Goal: Transaction & Acquisition: Purchase product/service

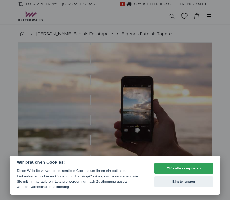
click at [184, 167] on button "OK - alle akzeptieren" at bounding box center [183, 168] width 59 height 11
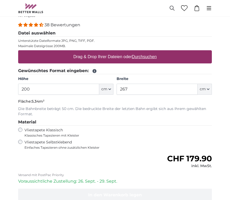
scroll to position [202, 0]
click at [109, 90] on icon "button" at bounding box center [109, 89] width 3 height 3
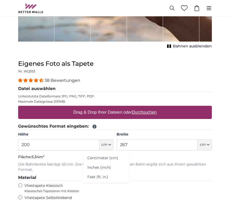
scroll to position [150, 0]
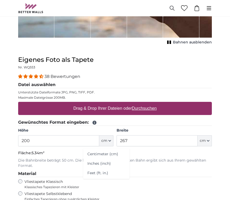
click at [111, 138] on button "cm" at bounding box center [106, 140] width 14 height 11
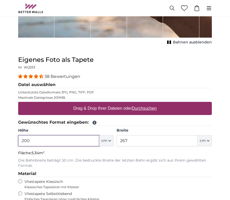
click at [29, 142] on input "200" at bounding box center [58, 140] width 81 height 11
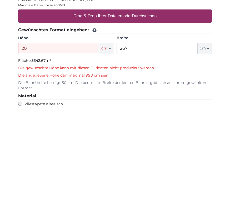
type input "2"
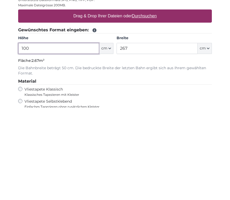
type input "100"
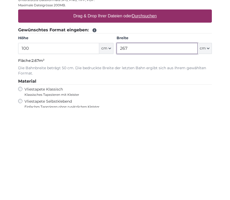
click at [144, 135] on input "267" at bounding box center [156, 140] width 81 height 11
type input "2"
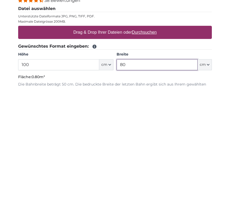
scroll to position [115, 0]
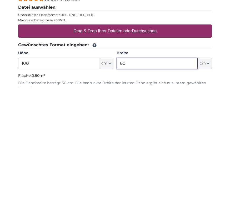
type input "80"
click at [109, 170] on button "cm" at bounding box center [106, 175] width 14 height 11
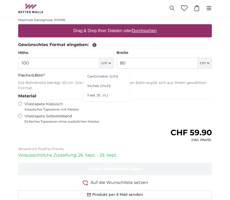
click at [143, 115] on label "Vliestapete Selbstklebend Einfaches Tapezieren ohne zusätzlichen Kleister" at bounding box center [85, 119] width 122 height 10
click at [76, 108] on span "Klassisches Tapezieren mit Kleister" at bounding box center [70, 109] width 93 height 4
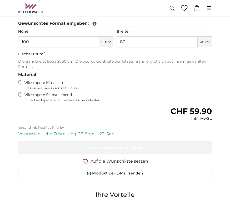
scroll to position [246, 0]
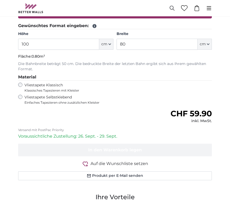
click at [141, 163] on span "Auf die Wunschliste setzen" at bounding box center [119, 163] width 58 height 6
click at [131, 162] on span "Auf die Wunschliste setzen" at bounding box center [119, 163] width 58 height 6
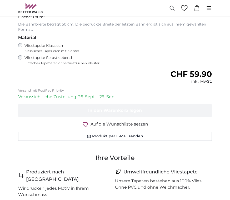
scroll to position [286, 0]
click at [136, 136] on button "Produkt per E-Mail senden" at bounding box center [114, 136] width 193 height 9
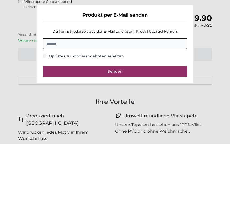
scroll to position [342, 0]
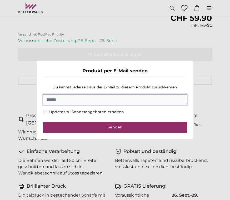
click at [94, 105] on input "E-Mail" at bounding box center [115, 99] width 144 height 11
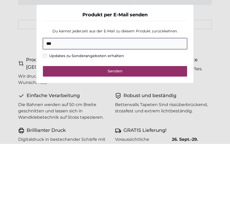
type input "**"
type input "**********"
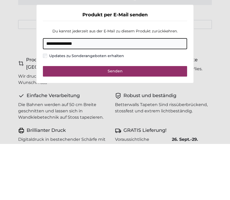
scroll to position [398, 0]
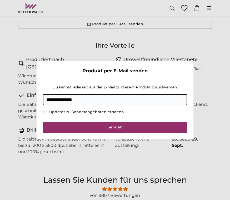
click at [117, 129] on span "Senden" at bounding box center [114, 127] width 15 height 5
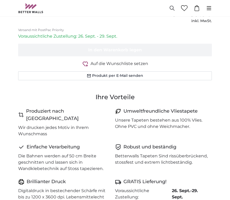
scroll to position [344, 0]
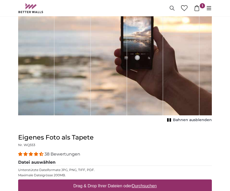
scroll to position [72, 0]
click at [202, 122] on span "Bahnen ausblenden" at bounding box center [192, 119] width 39 height 5
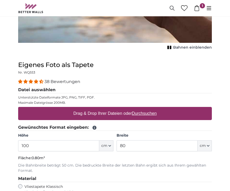
scroll to position [146, 0]
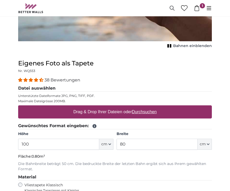
click at [147, 115] on label "Drag & Drop Ihrer Dateien oder Durchsuchen" at bounding box center [114, 112] width 87 height 11
click at [147, 107] on input "Drag & Drop Ihrer Dateien oder Durchsuchen" at bounding box center [114, 106] width 193 height 2
type input "**********"
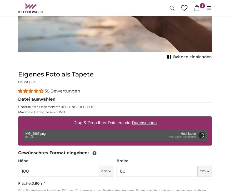
scroll to position [117, 0]
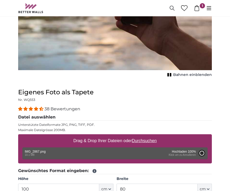
type input "193.5"
type input "89"
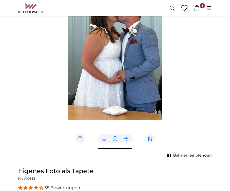
scroll to position [94, 0]
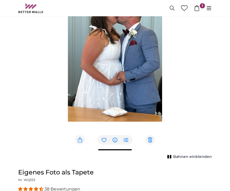
click at [151, 141] on img "1 of 1" at bounding box center [115, 51] width 94 height 204
click at [148, 142] on img "1 of 1" at bounding box center [115, 51] width 94 height 204
click at [148, 144] on img "1 of 1" at bounding box center [115, 51] width 94 height 204
click at [151, 141] on img "1 of 1" at bounding box center [115, 51] width 94 height 204
click at [150, 137] on img "1 of 1" at bounding box center [115, 51] width 94 height 204
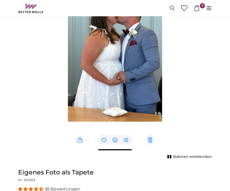
click at [151, 139] on img "1 of 1" at bounding box center [115, 51] width 94 height 204
click at [149, 141] on img "1 of 1" at bounding box center [115, 51] width 94 height 204
click at [154, 140] on img "1 of 1" at bounding box center [115, 51] width 94 height 204
click at [151, 142] on img "1 of 1" at bounding box center [115, 51] width 94 height 204
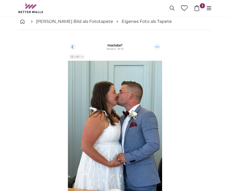
scroll to position [13, 0]
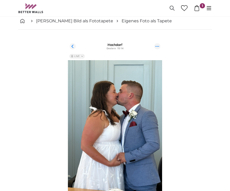
click at [158, 47] on img "1 of 1" at bounding box center [115, 132] width 94 height 204
click at [159, 50] on img "1 of 1" at bounding box center [115, 132] width 94 height 204
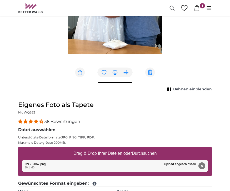
scroll to position [162, 0]
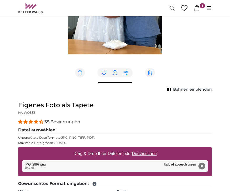
click at [203, 168] on button "Entfernen" at bounding box center [201, 166] width 7 height 7
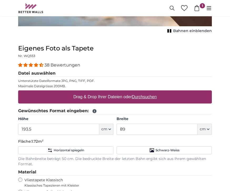
click at [151, 96] on u "Durchsuchen" at bounding box center [144, 97] width 25 height 4
click at [151, 92] on input "Drag & Drop Ihrer Dateien oder Durchsuchen" at bounding box center [114, 91] width 193 height 2
type input "**********"
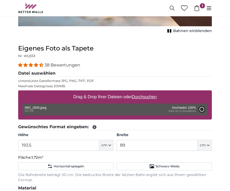
type input "148"
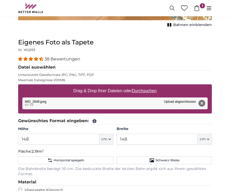
scroll to position [217, 0]
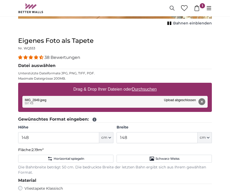
click at [110, 138] on icon "button" at bounding box center [109, 138] width 3 height 3
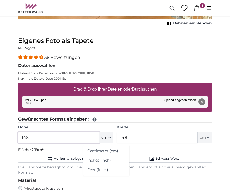
click at [35, 138] on input "148" at bounding box center [58, 137] width 81 height 11
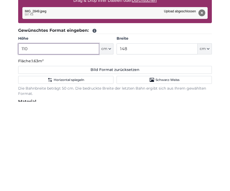
type input "110"
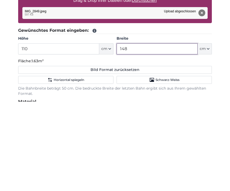
click at [128, 133] on input "148" at bounding box center [156, 138] width 81 height 11
type input "1"
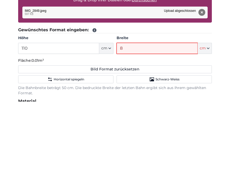
type input "80"
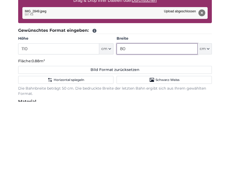
type input "80"
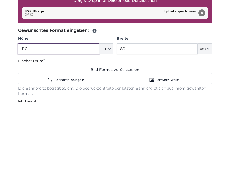
click at [37, 133] on input "110" at bounding box center [58, 138] width 81 height 11
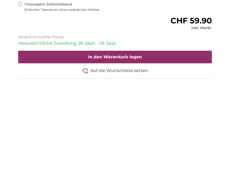
scroll to position [312, 0]
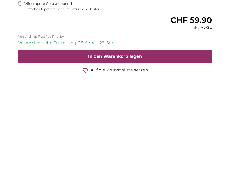
type input "100"
click at [139, 166] on span "In den Warenkorb legen" at bounding box center [115, 168] width 54 height 5
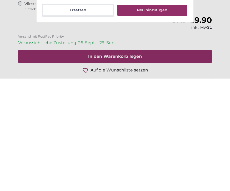
scroll to position [425, 0]
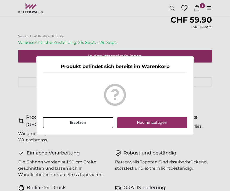
click at [158, 128] on button "Neu hinzufügen" at bounding box center [152, 122] width 70 height 11
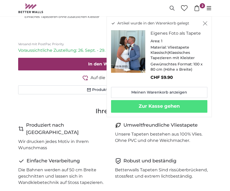
click at [174, 105] on button "Zur Kasse gehen" at bounding box center [159, 106] width 96 height 13
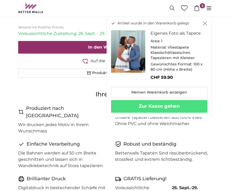
scroll to position [28, 0]
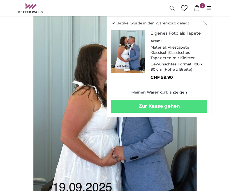
click at [204, 23] on icon "Schließen" at bounding box center [205, 23] width 4 height 4
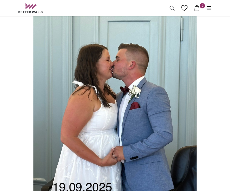
click at [202, 8] on span "2" at bounding box center [201, 5] width 5 height 5
